Goal: Transaction & Acquisition: Register for event/course

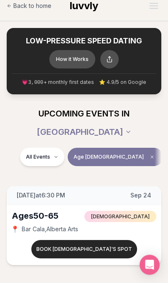
scroll to position [9, 0]
click at [149, 275] on div "Open Intercom Messenger" at bounding box center [149, 265] width 20 height 20
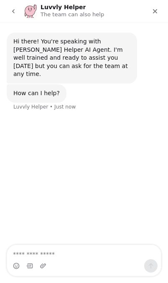
scroll to position [0, 0]
click at [97, 255] on textarea "Ask a question…" at bounding box center [84, 252] width 154 height 14
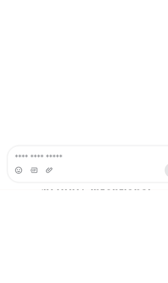
click at [69, 117] on textarea "Ask a question…" at bounding box center [84, 119] width 154 height 14
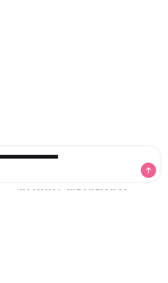
type textarea "**********"
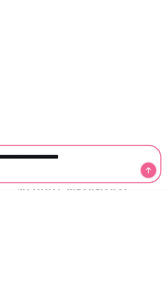
click at [131, 135] on button "Send a message…" at bounding box center [127, 132] width 13 height 13
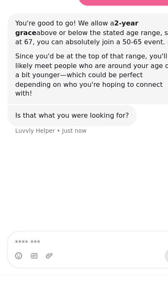
scroll to position [79, 0]
click at [103, 117] on div "Hi there! You're speaking with Luvvly Helper AI Agent. I'm well trained and rea…" at bounding box center [84, 45] width 168 height 303
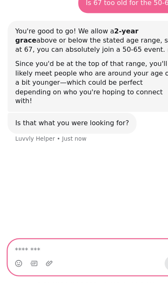
click at [76, 213] on textarea "Message…" at bounding box center [84, 212] width 154 height 14
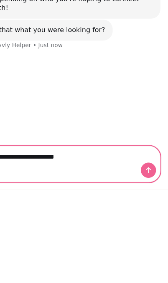
type textarea "**********"
click at [130, 134] on icon "Send a message…" at bounding box center [127, 132] width 7 height 7
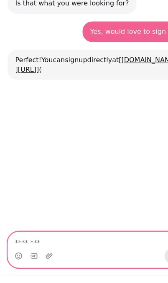
scroll to position [199, 0]
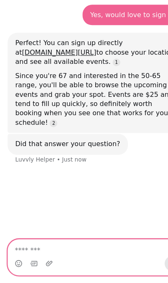
click at [75, 217] on textarea "Message…" at bounding box center [84, 212] width 154 height 14
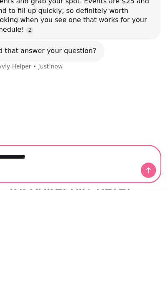
type textarea "**********"
click at [129, 135] on icon "Send a message…" at bounding box center [127, 132] width 7 height 7
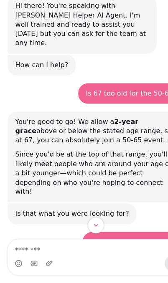
scroll to position [0, 0]
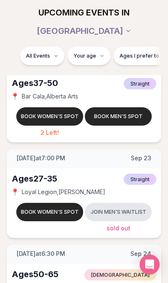
scroll to position [3794, 0]
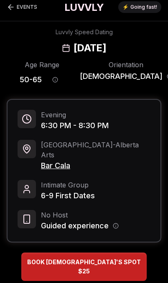
click at [121, 270] on div "BOOK [DEMOGRAPHIC_DATA]'S SPOT $25" at bounding box center [83, 266] width 125 height 21
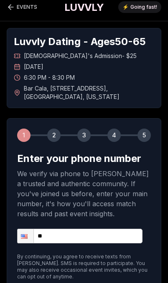
click at [119, 240] on input "**" at bounding box center [79, 236] width 125 height 15
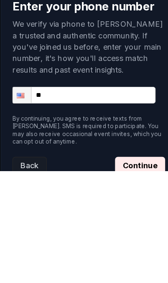
type input "**********"
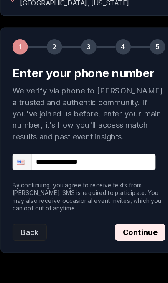
click at [126, 204] on button "Continue" at bounding box center [129, 208] width 44 height 15
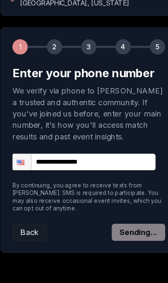
scroll to position [66, 0]
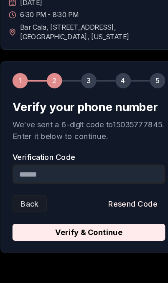
click at [106, 157] on input "Verification Code" at bounding box center [84, 157] width 134 height 17
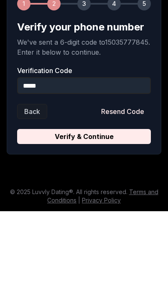
type input "******"
click at [84, 201] on button "Verify & Continue" at bounding box center [84, 208] width 134 height 15
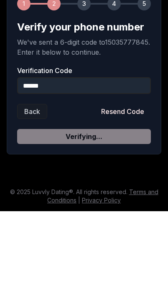
scroll to position [32, 0]
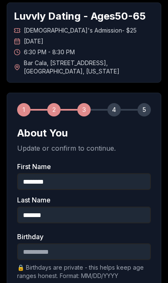
click at [122, 240] on label "Birthday" at bounding box center [84, 236] width 134 height 7
click at [122, 243] on input "Birthday" at bounding box center [84, 251] width 134 height 17
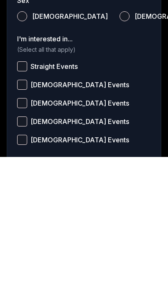
scroll to position [253, 0]
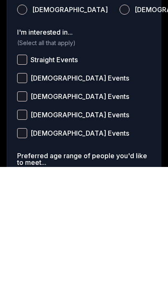
type input "**********"
click at [22, 189] on button "[DEMOGRAPHIC_DATA] Events" at bounding box center [22, 194] width 10 height 10
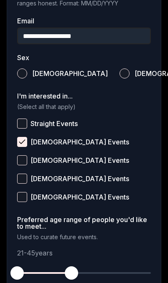
scroll to position [305, 0]
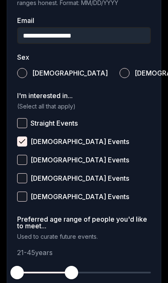
click at [119, 73] on button "[DEMOGRAPHIC_DATA]" at bounding box center [124, 73] width 10 height 10
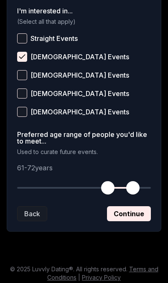
scroll to position [389, 0]
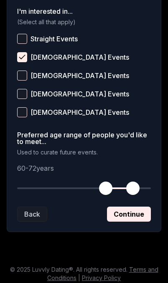
click at [137, 217] on button "Continue" at bounding box center [129, 214] width 44 height 15
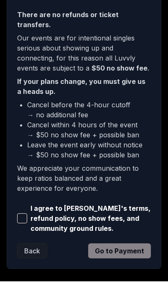
scroll to position [249, 0]
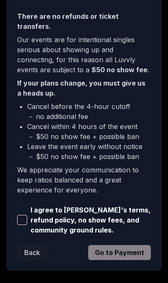
click at [25, 215] on span "button" at bounding box center [22, 220] width 10 height 10
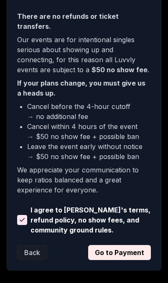
click at [129, 246] on button "Go to Payment" at bounding box center [119, 252] width 63 height 15
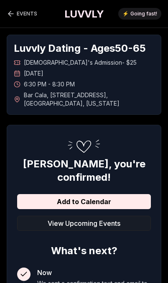
click at [132, 209] on button "Add to Calendar" at bounding box center [84, 201] width 134 height 15
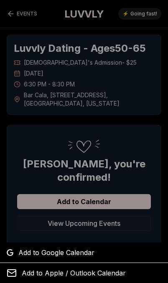
click at [11, 13] on div at bounding box center [84, 141] width 168 height 283
